Goal: Check status: Verify the current state of an ongoing process or item

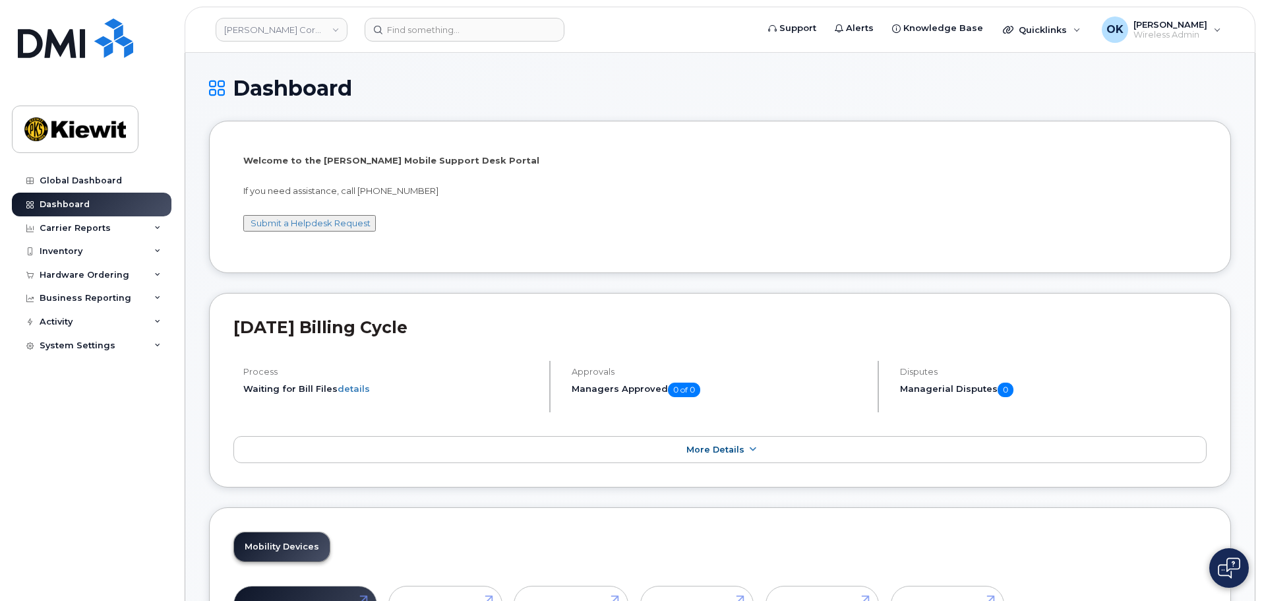
click at [509, 109] on div "Dashboard" at bounding box center [720, 99] width 1022 height 44
click at [331, 42] on div "[PERSON_NAME] Corporation" at bounding box center [281, 29] width 145 height 26
click at [328, 28] on link "[PERSON_NAME] Corporation" at bounding box center [282, 30] width 132 height 24
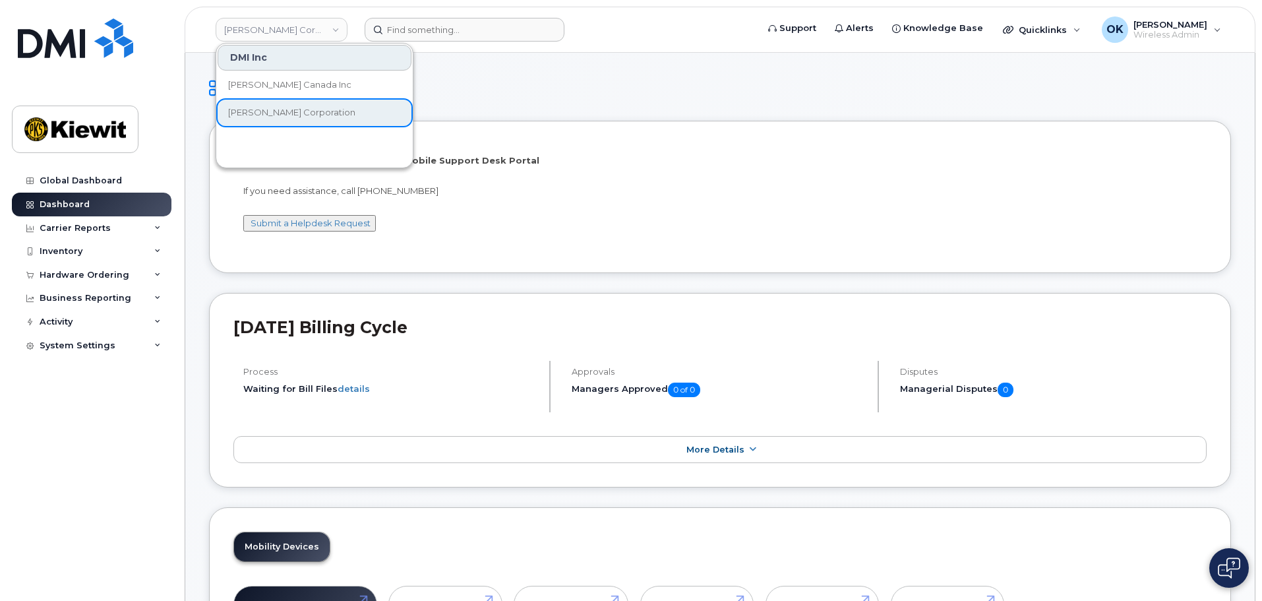
drag, startPoint x: 514, startPoint y: 59, endPoint x: 493, endPoint y: 31, distance: 35.4
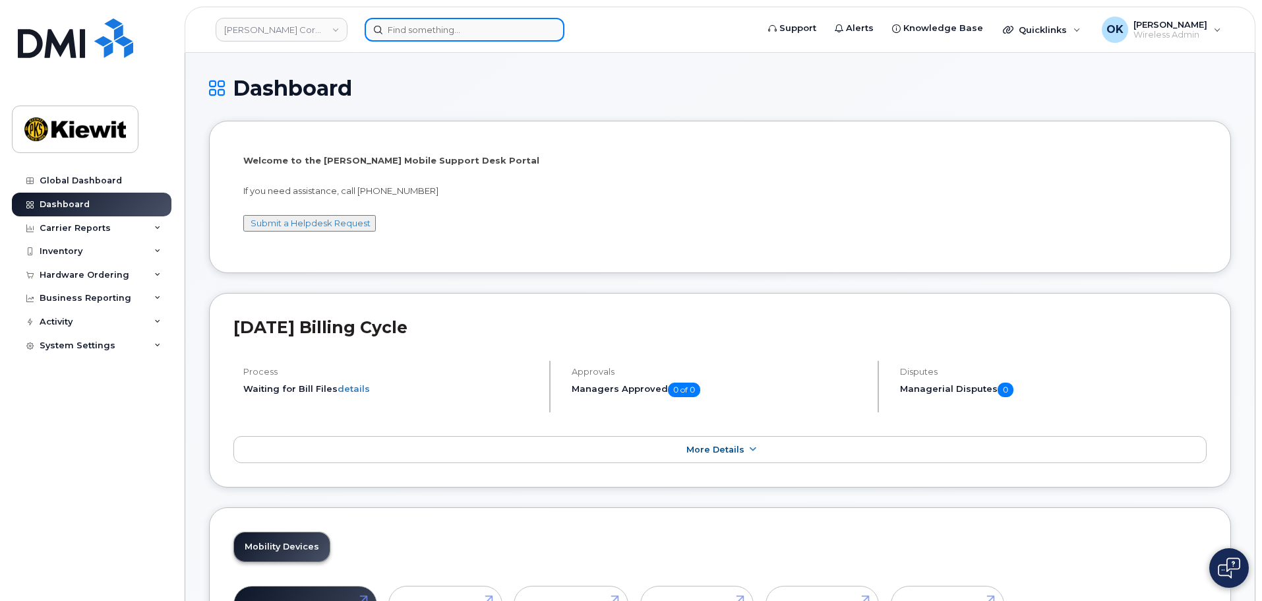
click at [481, 25] on input at bounding box center [465, 30] width 200 height 24
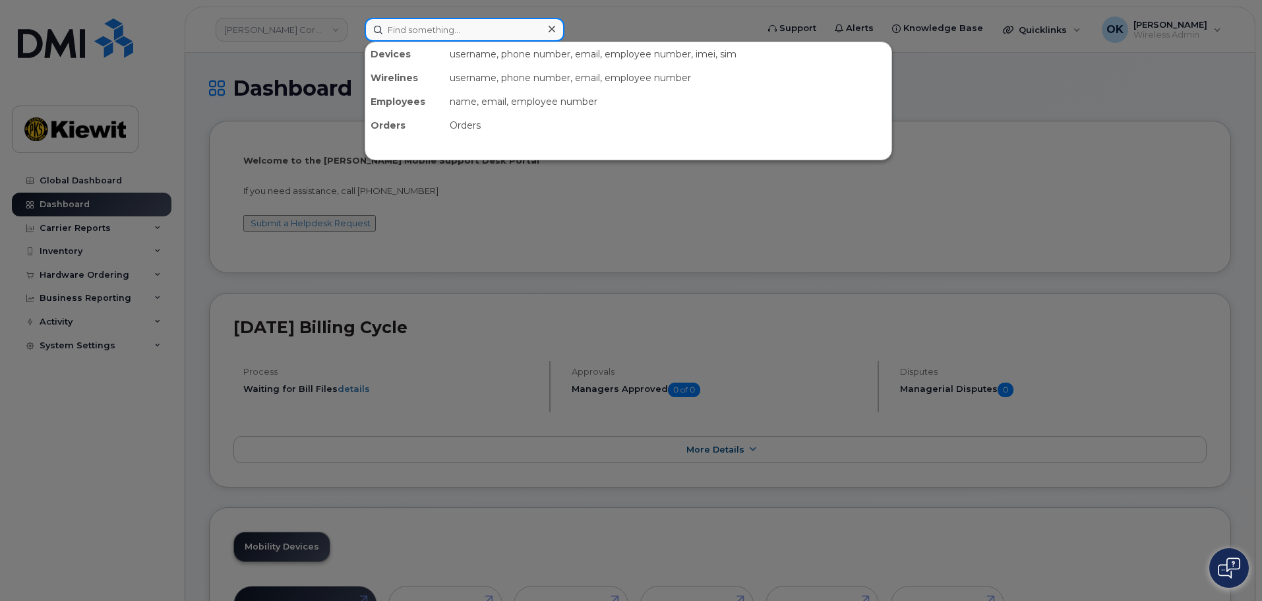
paste input "00567127"
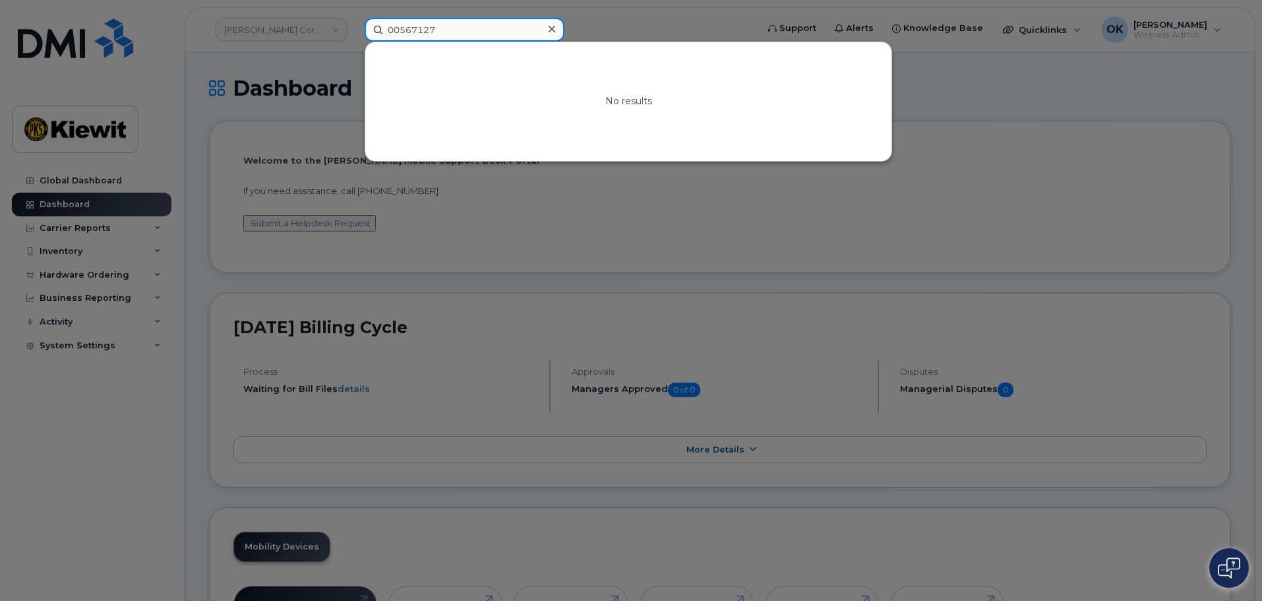
click at [487, 28] on input "00567127" at bounding box center [465, 30] width 200 height 24
paste input
drag, startPoint x: 399, startPoint y: 31, endPoint x: 365, endPoint y: 30, distance: 33.7
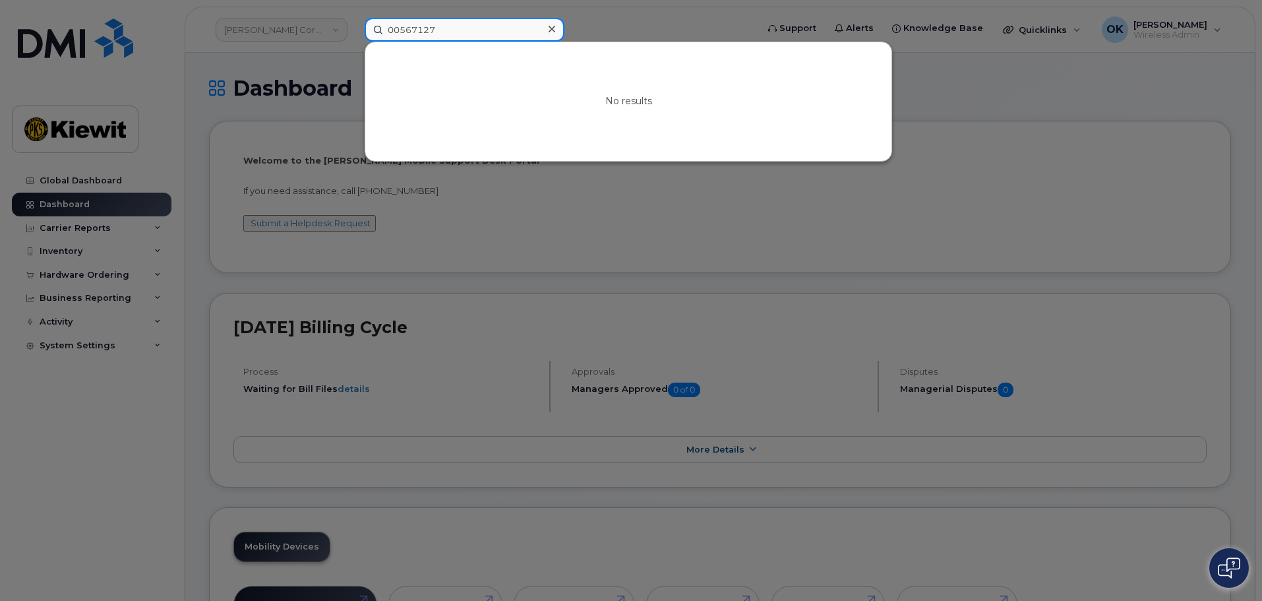
click at [365, 30] on input "00567127" at bounding box center [465, 30] width 200 height 24
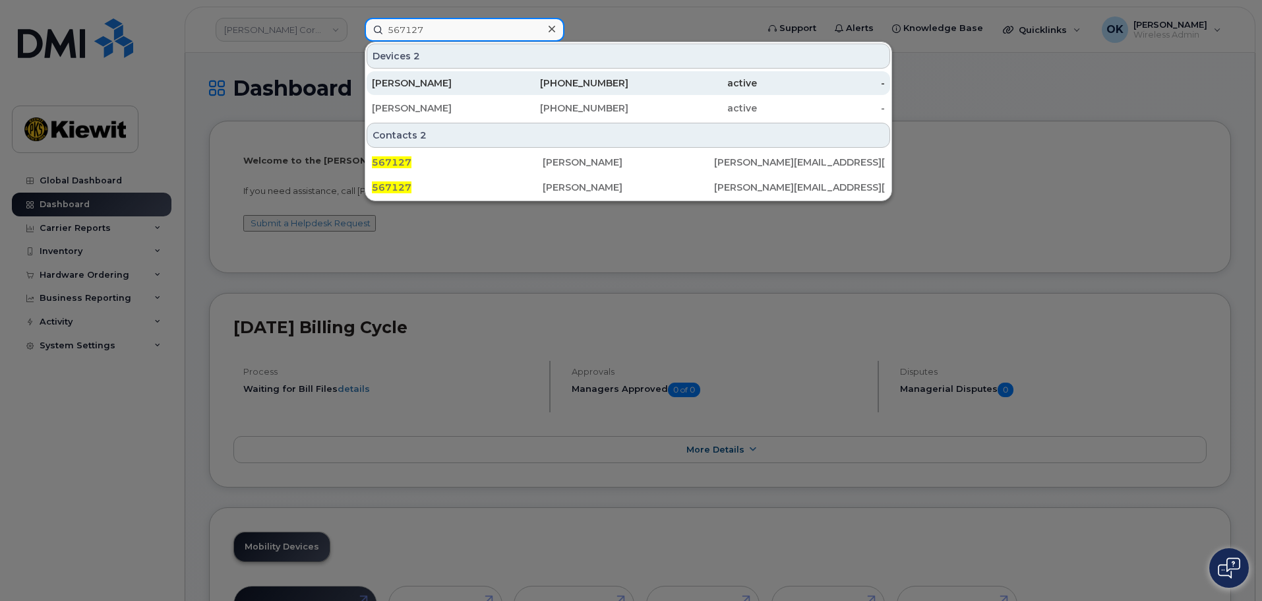
type input "567127"
click at [648, 82] on div "active" at bounding box center [693, 83] width 129 height 13
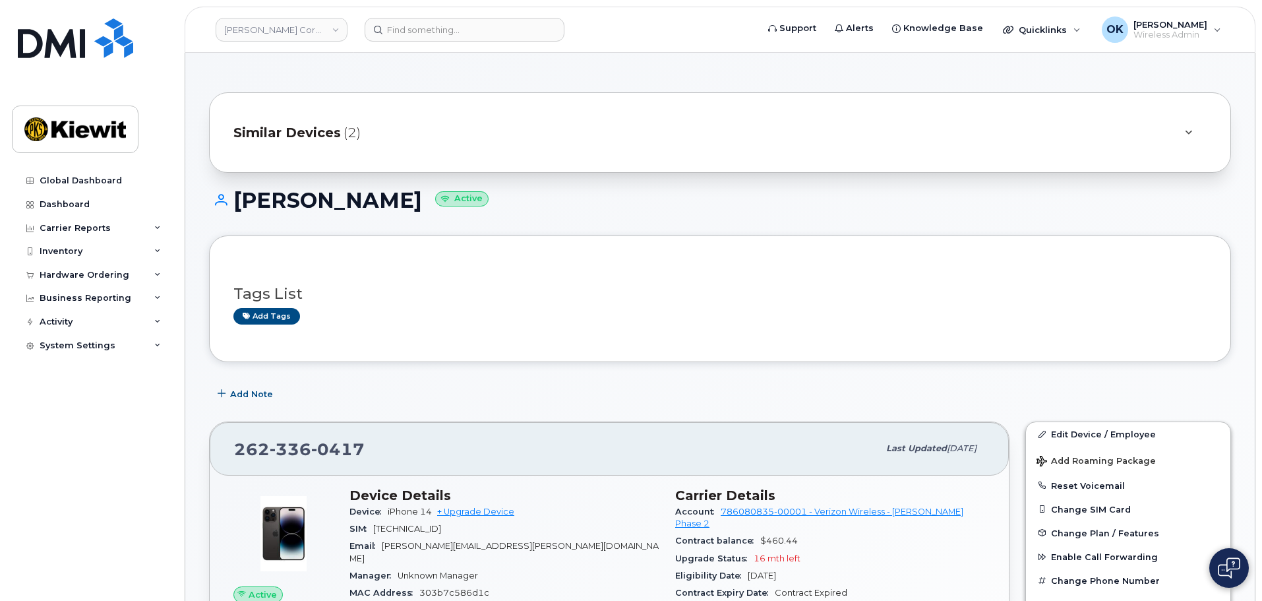
click at [1168, 129] on div "Similar Devices (2)" at bounding box center [702, 133] width 937 height 32
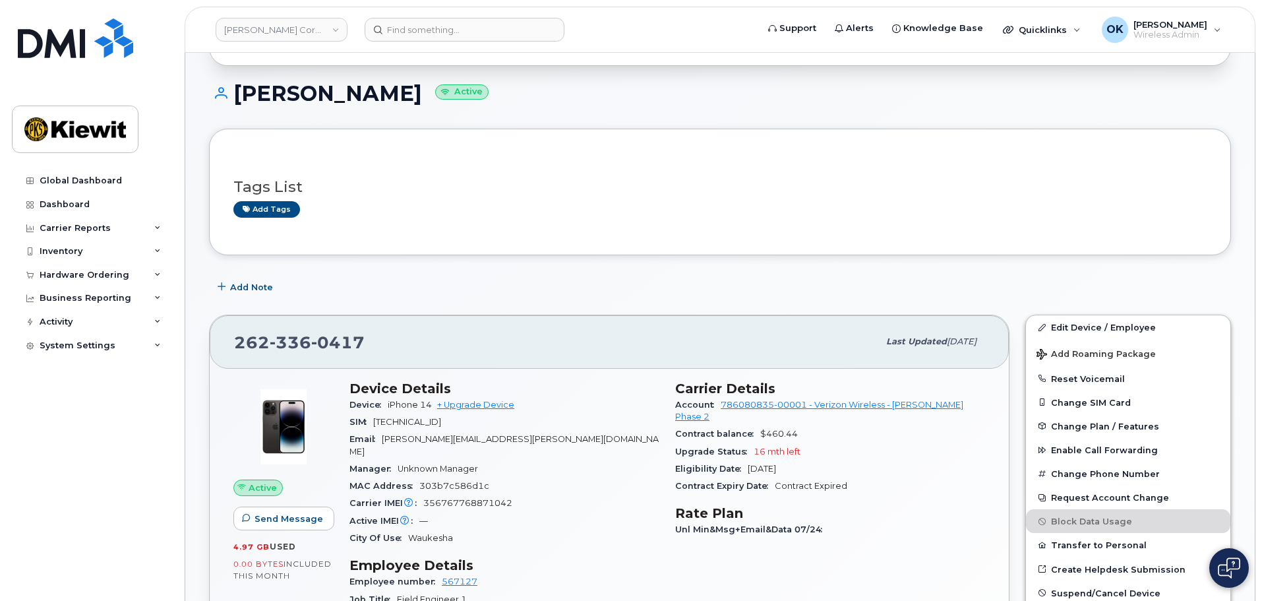
scroll to position [330, 0]
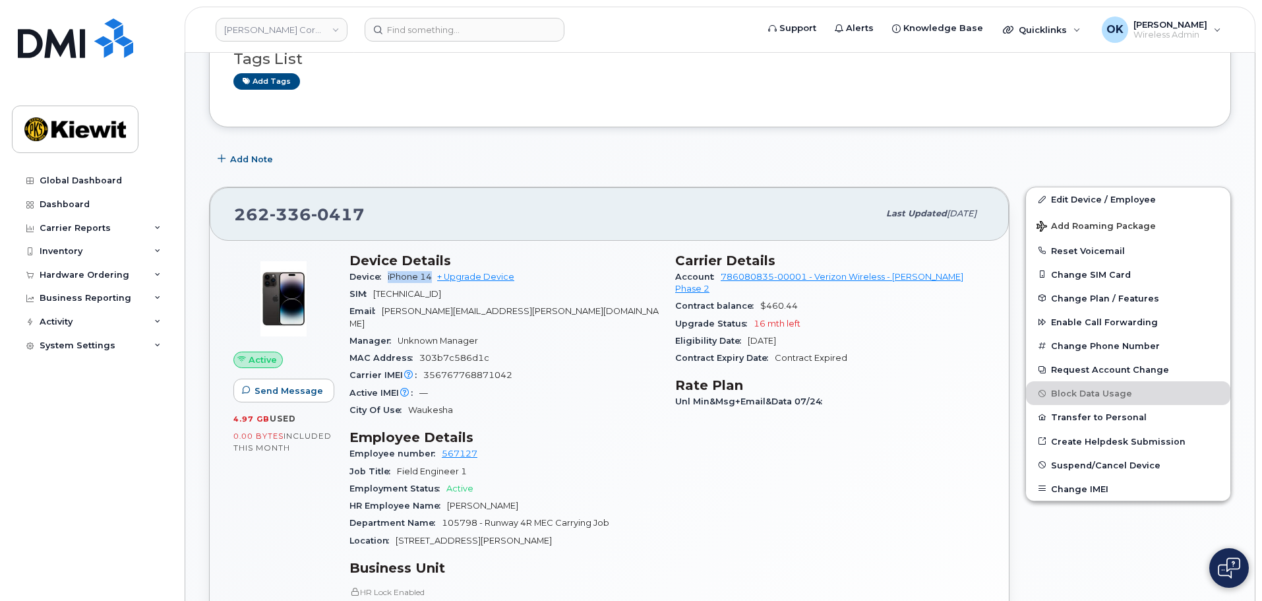
drag, startPoint x: 389, startPoint y: 274, endPoint x: 432, endPoint y: 279, distance: 43.9
click at [432, 279] on span "iPhone 14" at bounding box center [410, 277] width 44 height 10
drag, startPoint x: 424, startPoint y: 332, endPoint x: 394, endPoint y: 298, distance: 44.9
click at [424, 336] on span "Unknown Manager" at bounding box center [438, 341] width 80 height 10
drag, startPoint x: 389, startPoint y: 275, endPoint x: 433, endPoint y: 282, distance: 45.4
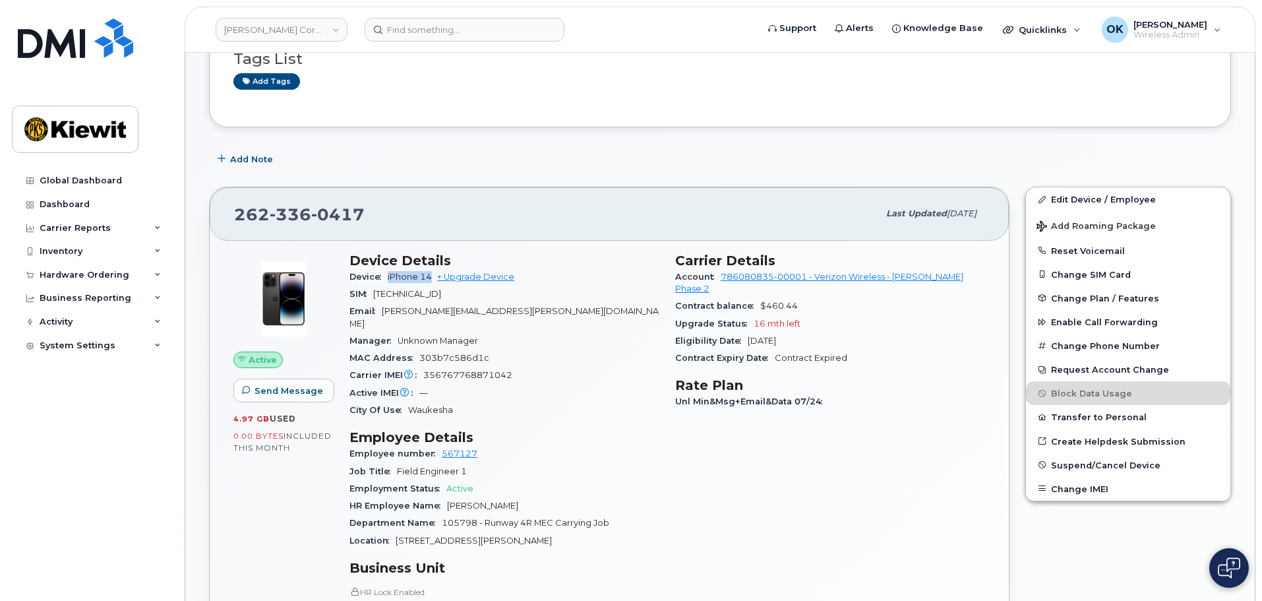
click at [433, 282] on div "Device iPhone 14 + Upgrade Device" at bounding box center [505, 276] width 310 height 17
copy span "iPhone 14"
click at [536, 352] on div "MAC Address 303b7c586d1c" at bounding box center [505, 358] width 310 height 17
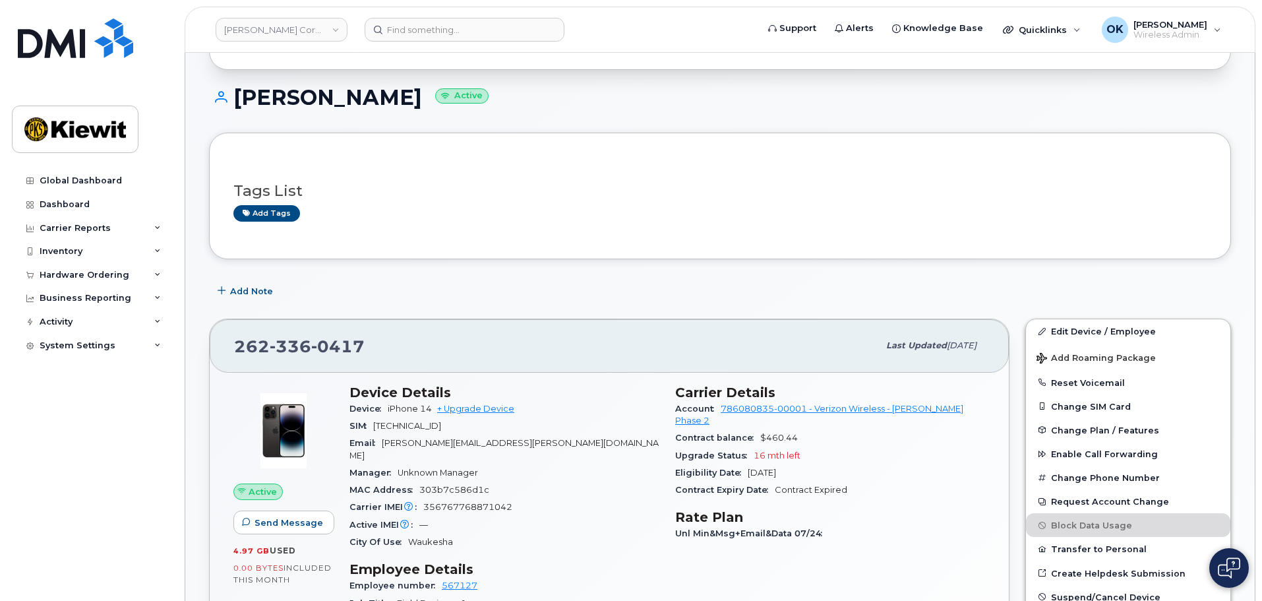
scroll to position [0, 0]
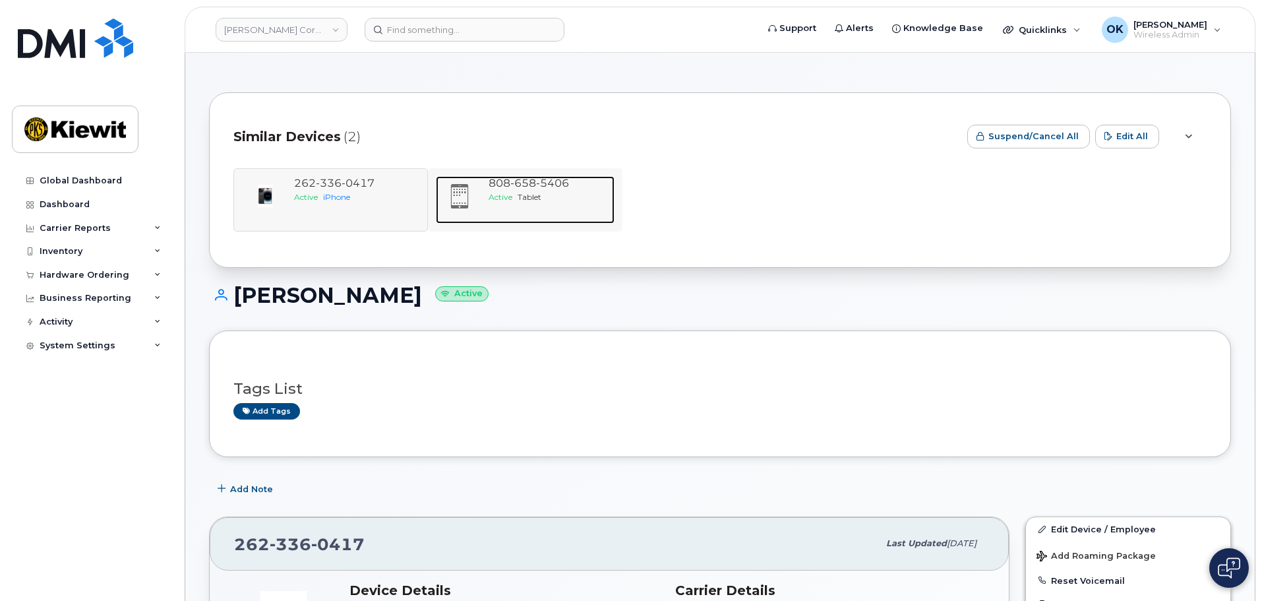
click at [559, 192] on div "Active Tablet" at bounding box center [549, 196] width 121 height 11
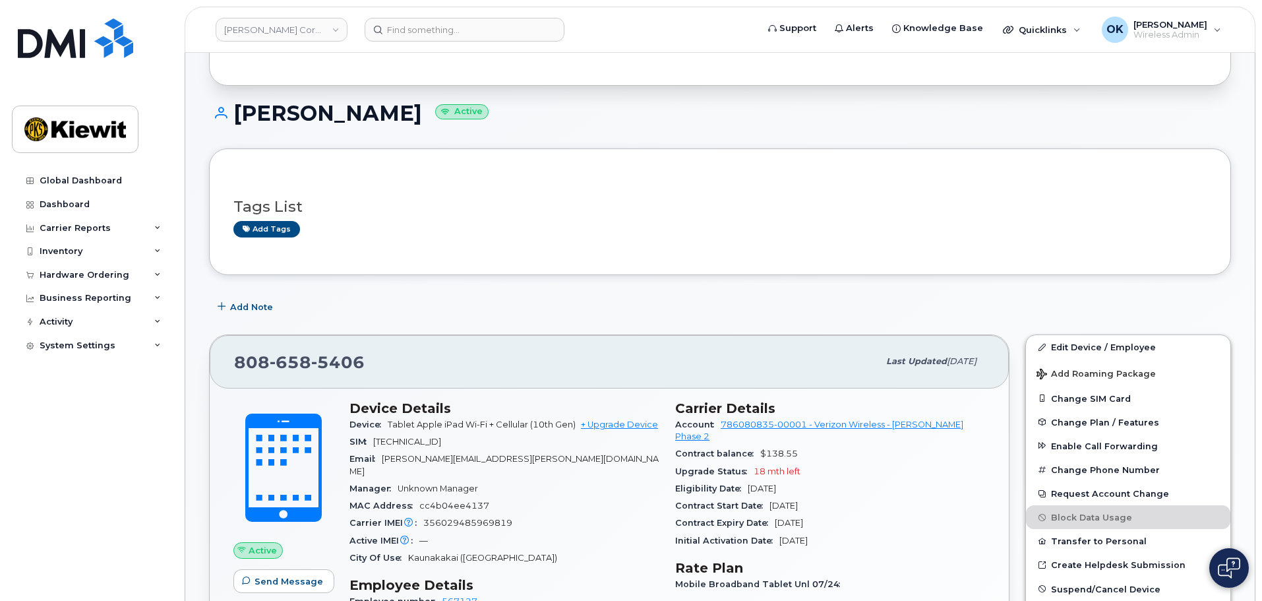
scroll to position [264, 0]
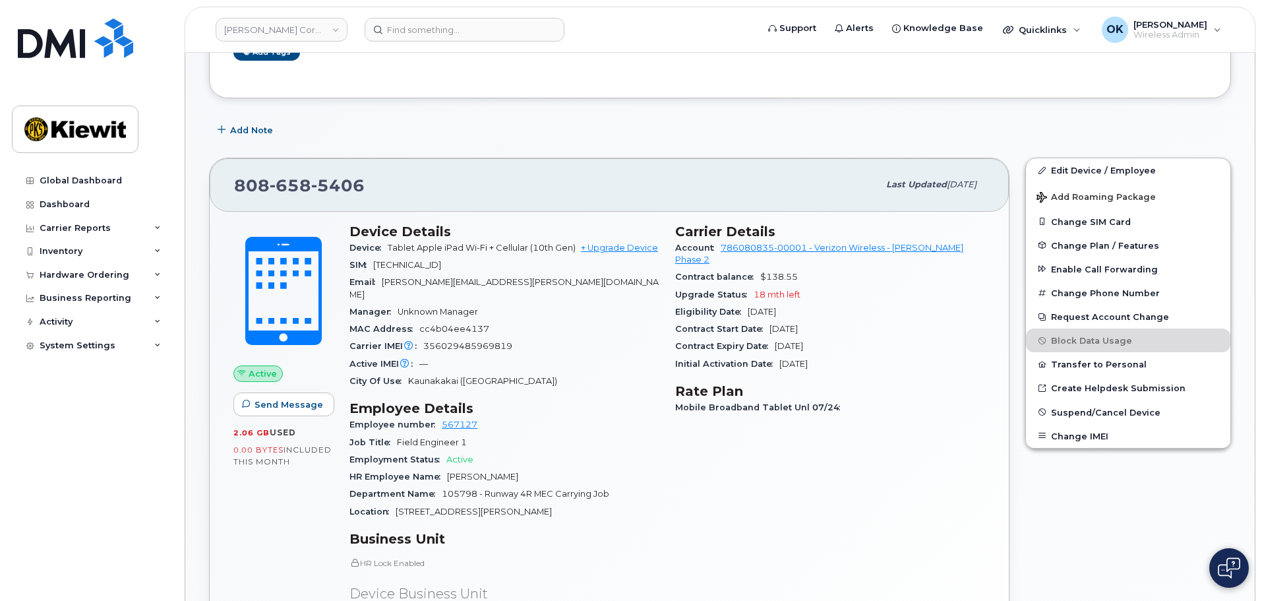
click at [501, 280] on span "[PERSON_NAME][EMAIL_ADDRESS][PERSON_NAME][DOMAIN_NAME]" at bounding box center [504, 288] width 309 height 22
drag, startPoint x: 389, startPoint y: 249, endPoint x: 584, endPoint y: 251, distance: 194.6
click at [584, 251] on span "Tablet Apple iPad Wi-Fi + Cellular (10th Gen) + Upgrade Device" at bounding box center [523, 248] width 270 height 10
copy span "Tablet Apple iPad Wi-Fi + Cellular (10th Gen)"
click at [544, 404] on h3 "Employee Details" at bounding box center [505, 408] width 310 height 16
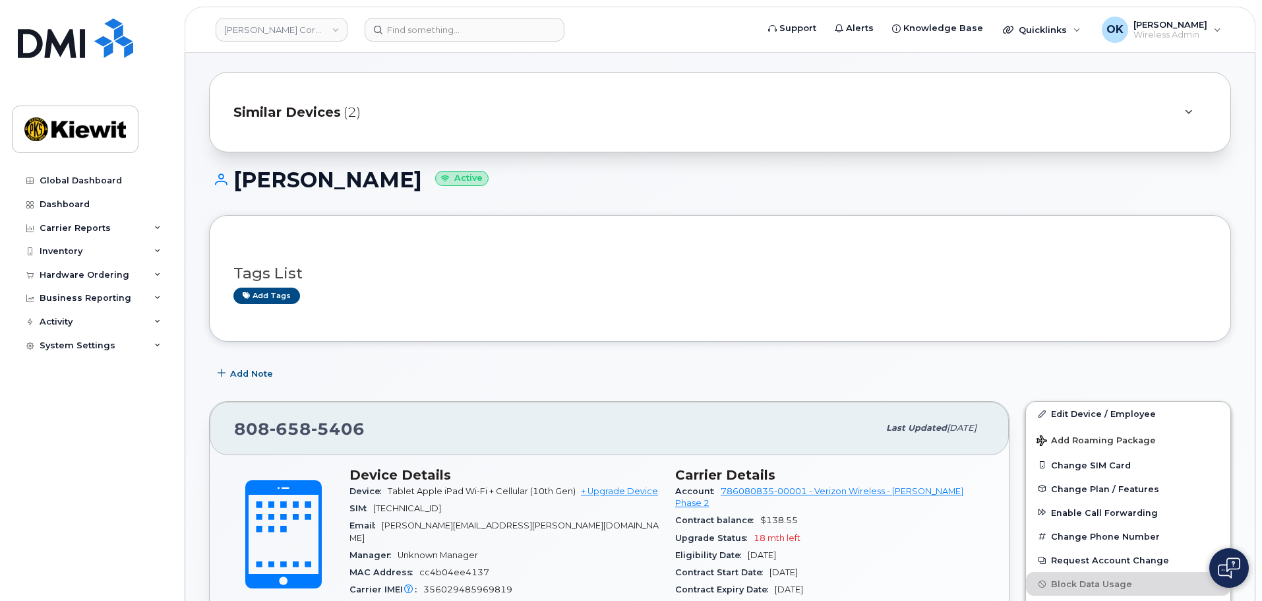
scroll to position [0, 0]
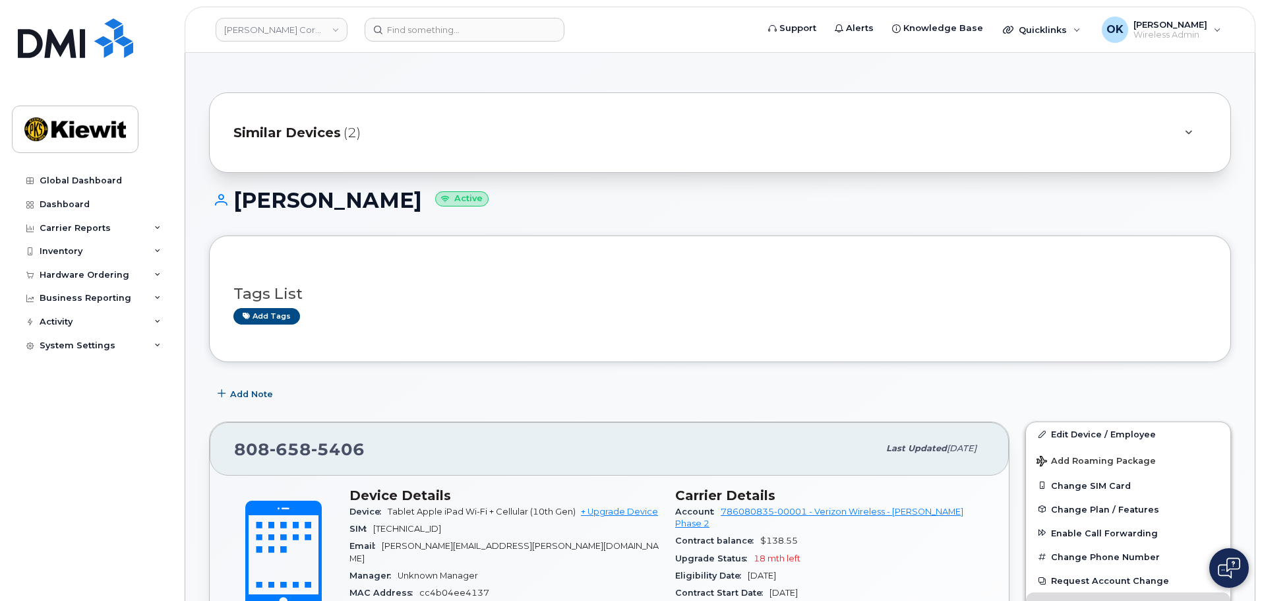
click at [530, 133] on div "Similar Devices (2)" at bounding box center [702, 133] width 937 height 32
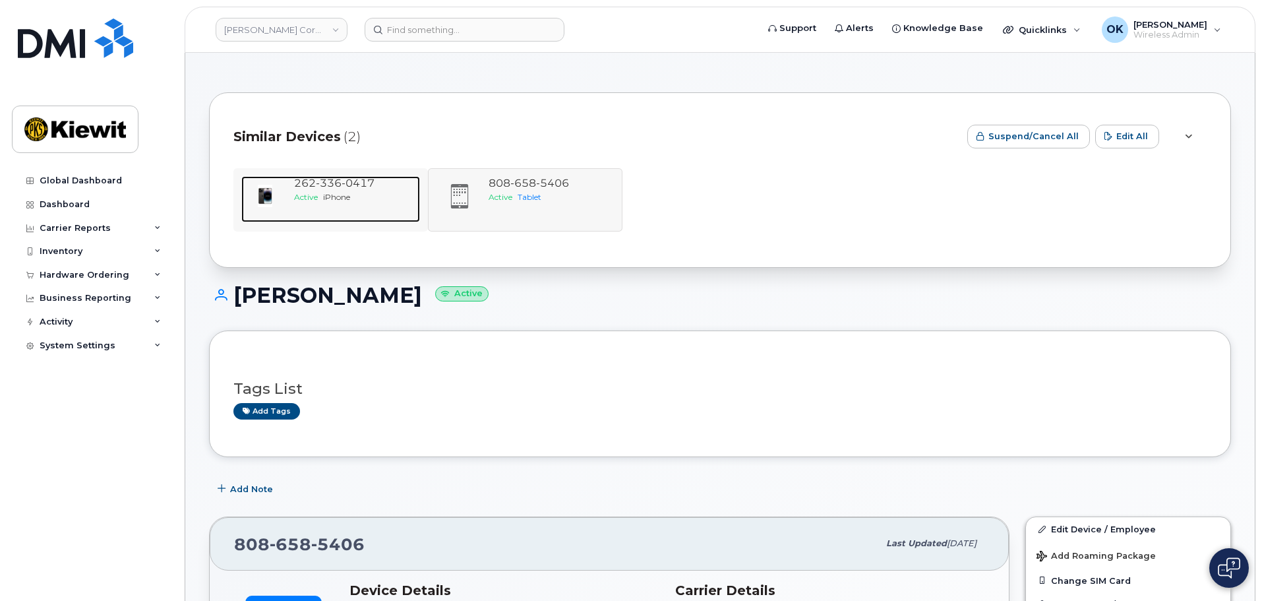
click at [369, 216] on div "262 336 0417 Active iPhone" at bounding box center [354, 199] width 131 height 46
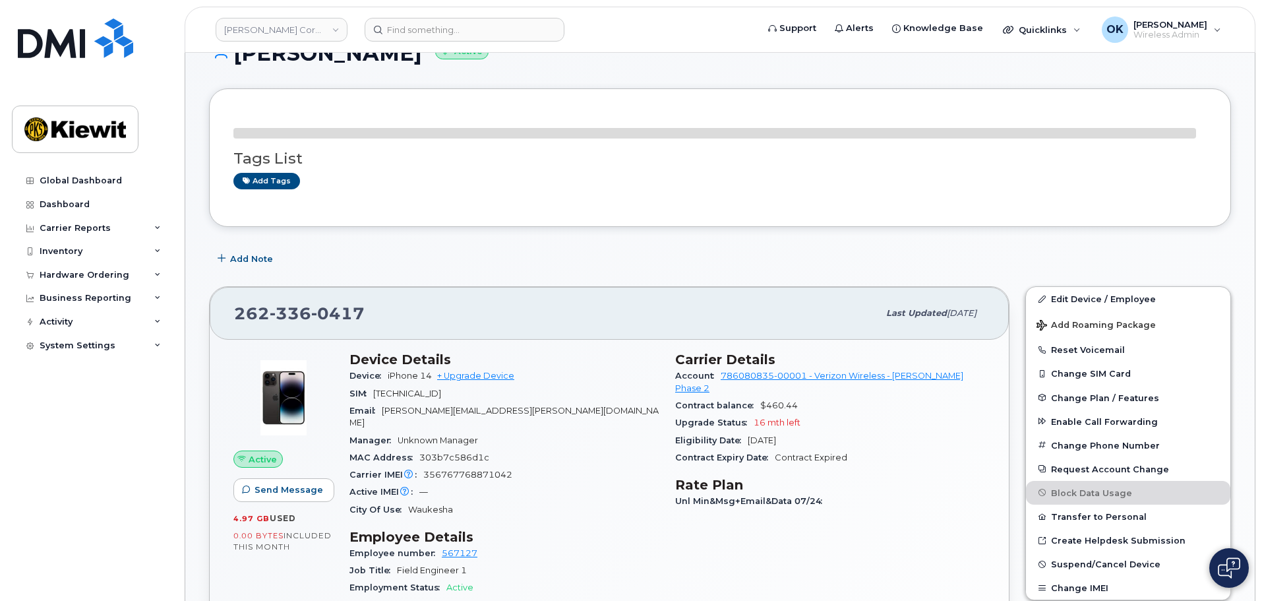
scroll to position [198, 0]
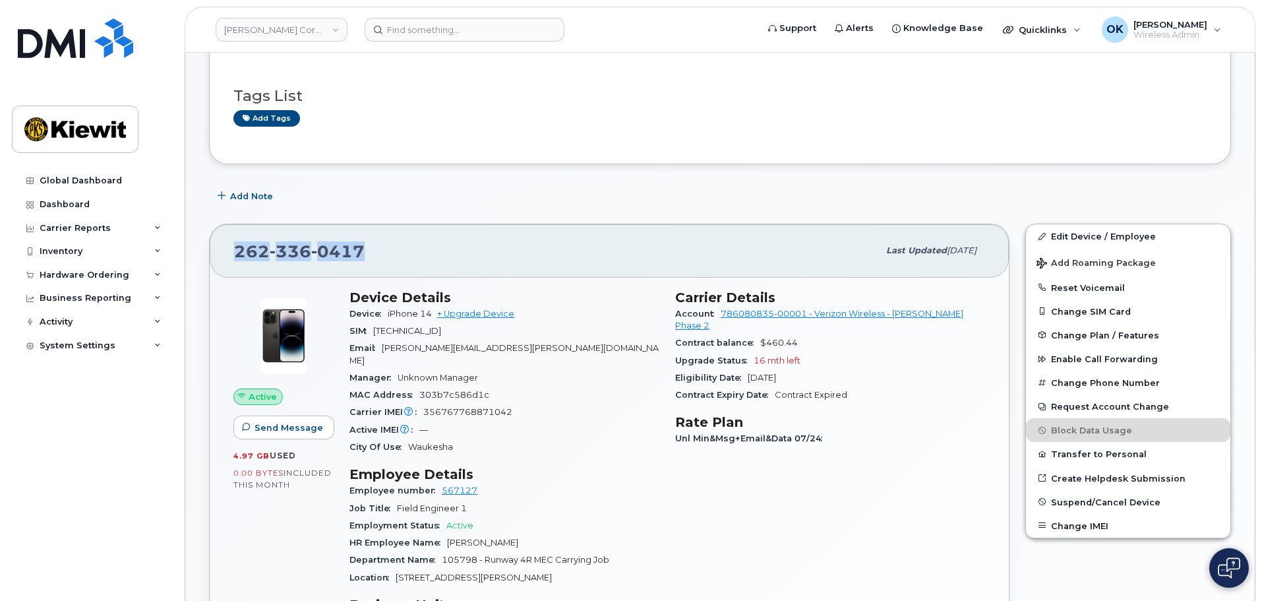
drag, startPoint x: 365, startPoint y: 240, endPoint x: 212, endPoint y: 260, distance: 154.3
click at [212, 260] on div "262 336 0417 Last updated Jul 31, 2025" at bounding box center [609, 250] width 799 height 53
copy span "262 336 0417"
